Goal: Transaction & Acquisition: Download file/media

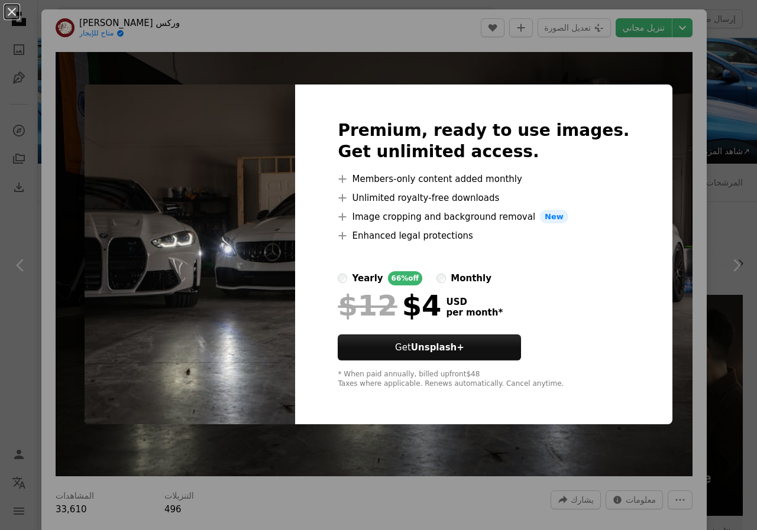
scroll to position [1182, 0]
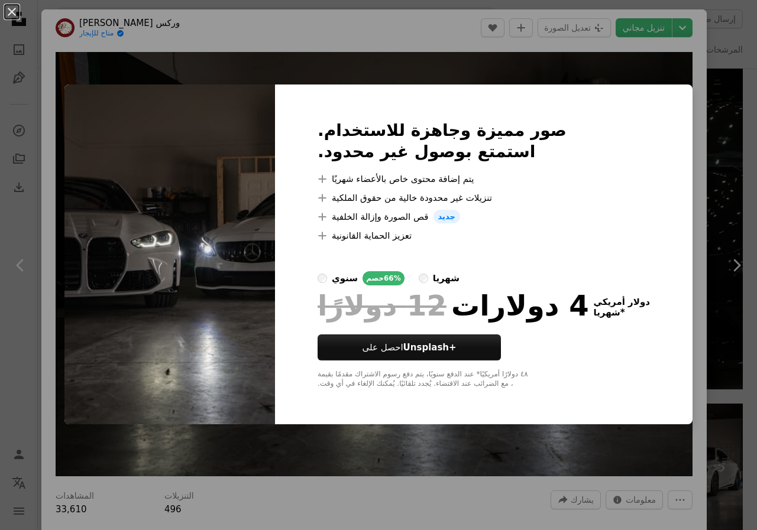
click at [168, 200] on img at bounding box center [169, 255] width 210 height 340
click at [447, 85] on div "صور مميزة وجاهزة للاستخدام. استمتع بوصول غير محدود. A plus sign يتم إضافة محتوى…" at bounding box center [483, 255] width 417 height 340
click at [676, 272] on div "An X shape صور مميزة وجاهزة للاستخدام. استمتع بوصول غير محدود. A plus sign يتم …" at bounding box center [378, 265] width 757 height 530
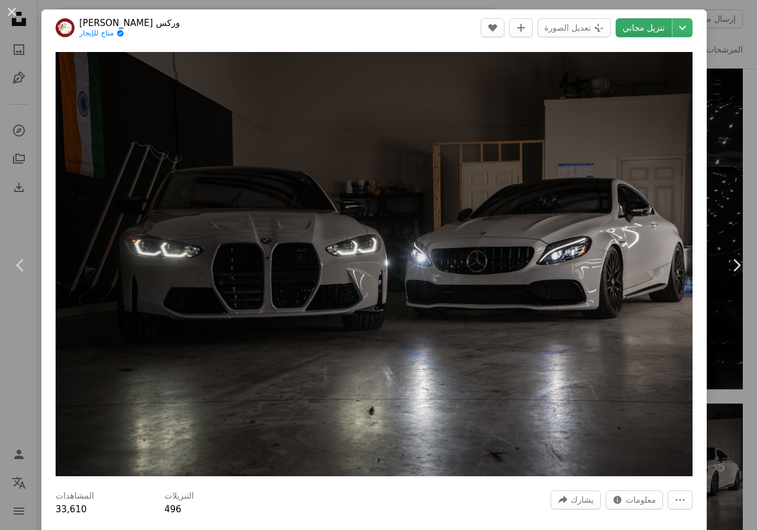
click at [637, 36] on font "تنزيل مجاني" at bounding box center [643, 28] width 42 height 18
